Goal: Find specific page/section: Find specific page/section

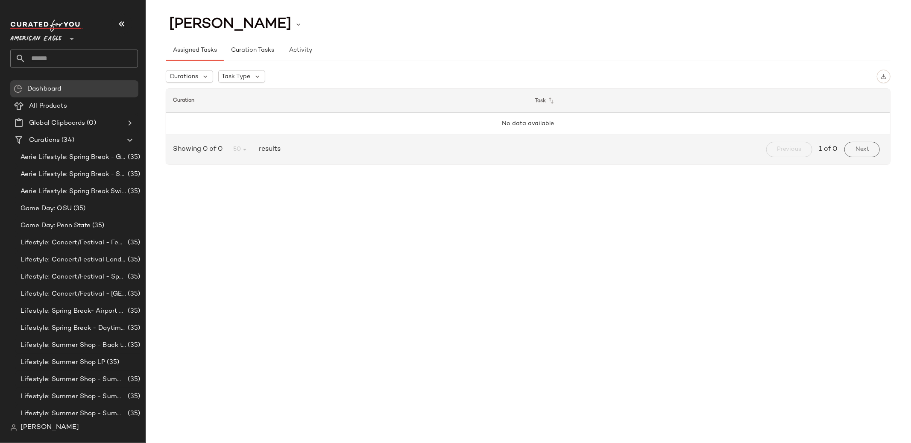
click at [36, 38] on span "American Eagle" at bounding box center [35, 36] width 51 height 15
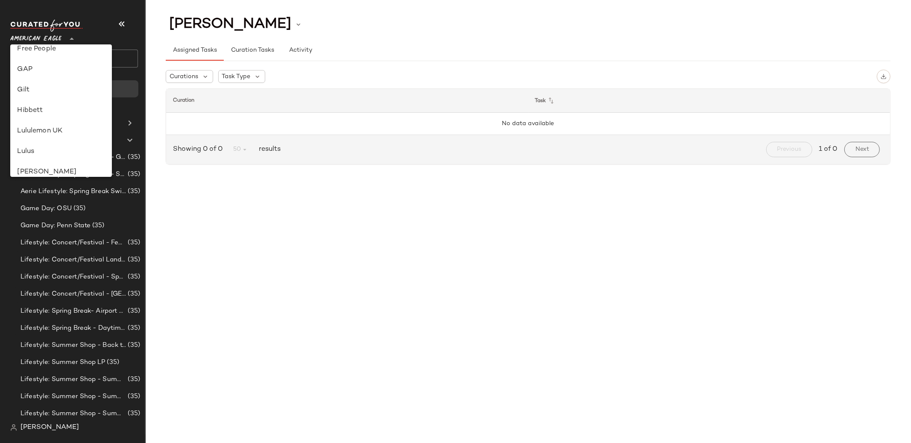
scroll to position [399, 0]
click at [55, 112] on div "Saks OFF 5TH" at bounding box center [61, 110] width 88 height 10
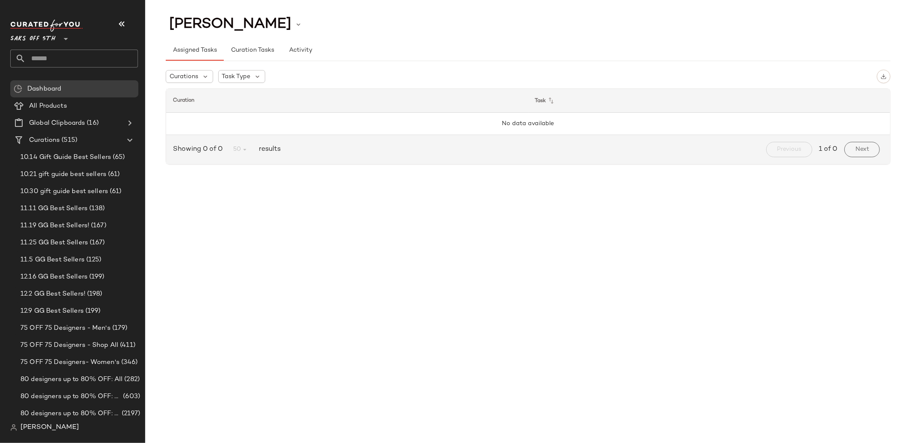
click at [26, 40] on span "Saks OFF 5TH" at bounding box center [32, 36] width 45 height 15
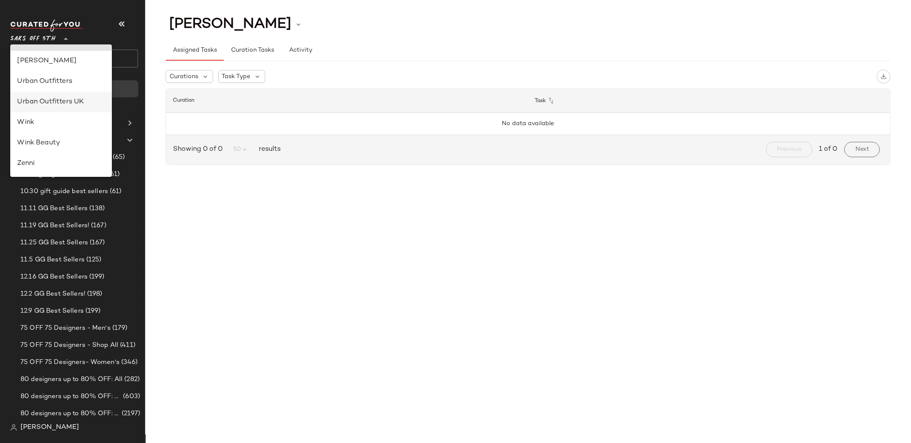
scroll to position [341, 0]
click at [31, 40] on span "Saks OFF 5TH" at bounding box center [32, 36] width 45 height 15
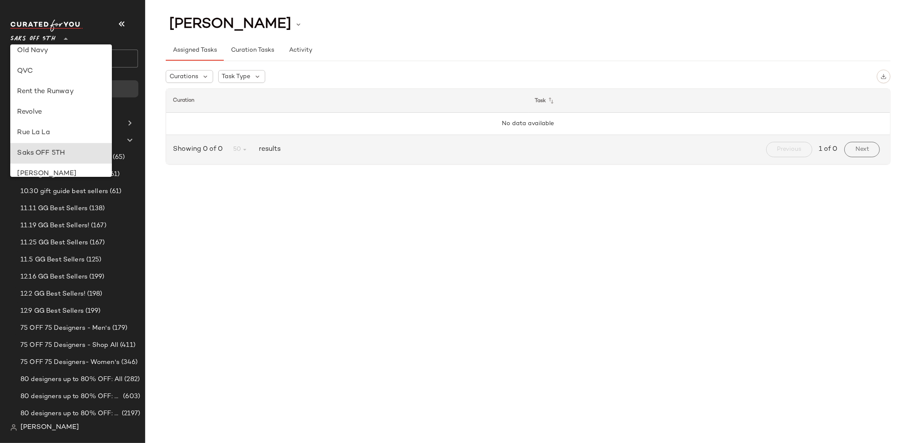
scroll to position [339, 0]
click at [42, 112] on div "Rent the Runway" at bounding box center [61, 109] width 88 height 10
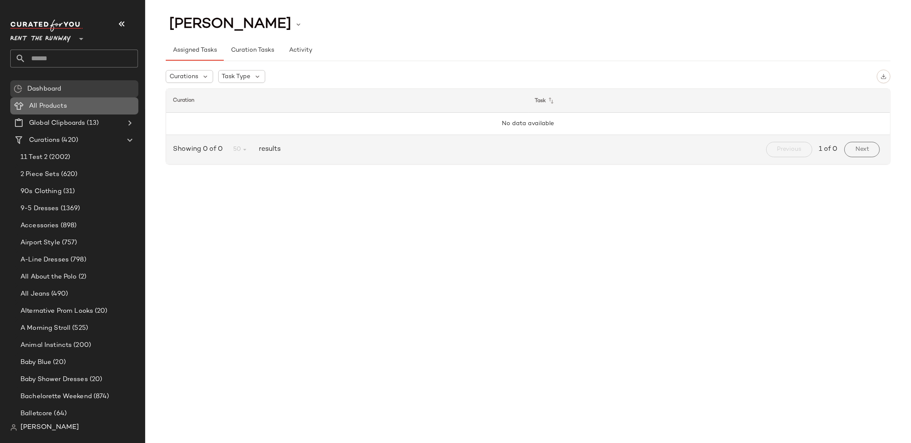
click at [48, 103] on span "All Products" at bounding box center [48, 106] width 38 height 10
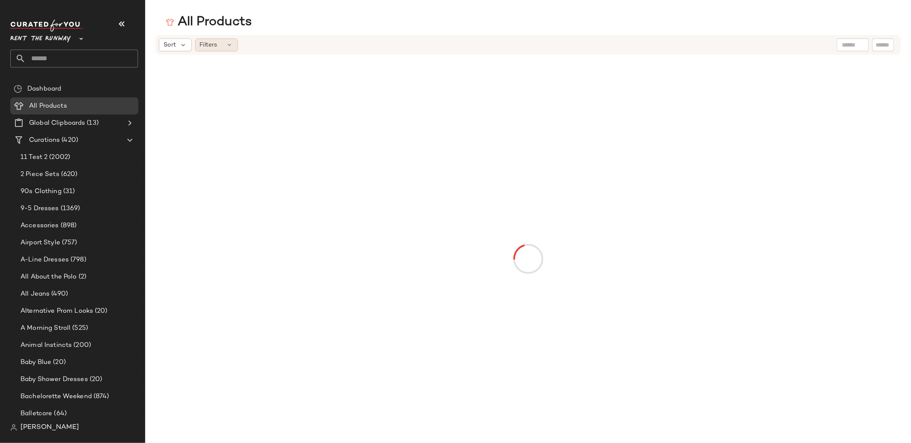
click at [227, 48] on div "Filters" at bounding box center [216, 44] width 43 height 13
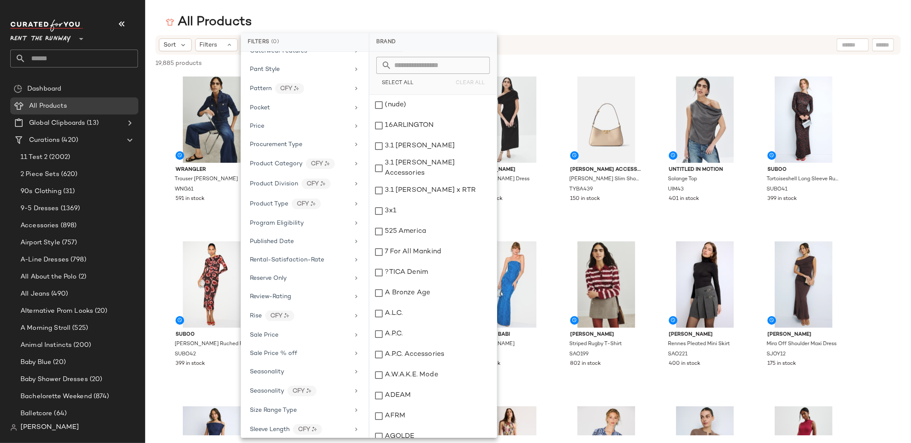
scroll to position [1090, 0]
click at [270, 201] on span "Seasonality" at bounding box center [267, 200] width 34 height 6
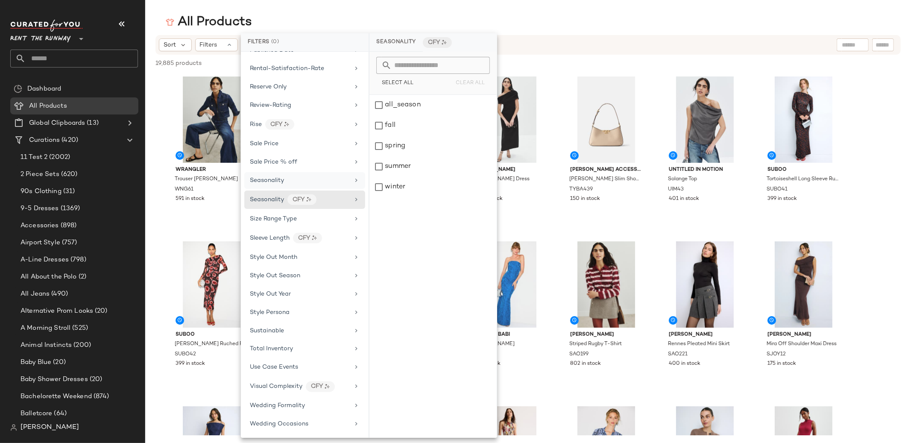
click at [261, 185] on div "Seasonality" at bounding box center [304, 180] width 121 height 17
click at [258, 200] on span "Seasonality" at bounding box center [267, 200] width 34 height 6
click at [258, 179] on span "Seasonality" at bounding box center [267, 180] width 34 height 6
click at [260, 199] on span "Seasonality" at bounding box center [267, 200] width 34 height 6
click at [262, 183] on div "Seasonality" at bounding box center [267, 180] width 34 height 9
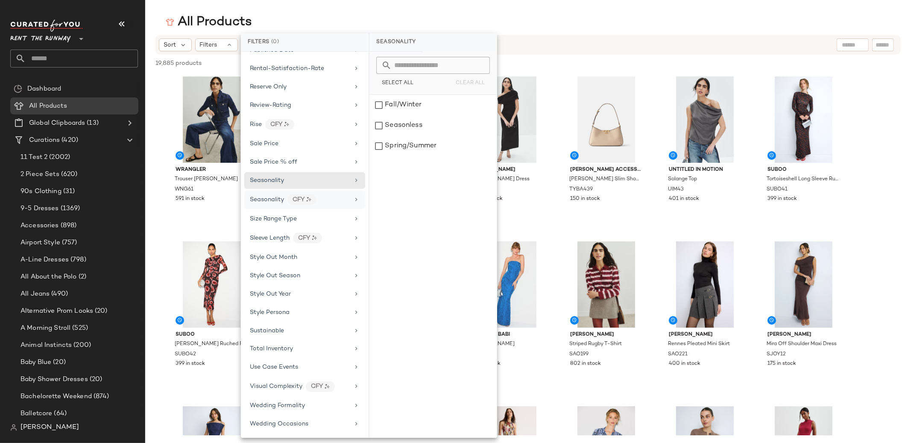
click at [257, 200] on span "Seasonality" at bounding box center [267, 200] width 34 height 6
click at [282, 179] on span "Seasonality" at bounding box center [267, 180] width 34 height 6
click at [268, 199] on span "Seasonality" at bounding box center [267, 200] width 34 height 6
click at [269, 188] on div "Brand Category Active Unit Count Actual Price Add On Type AI Embeddings Availab…" at bounding box center [305, 245] width 128 height 386
click at [267, 179] on span "Seasonality" at bounding box center [267, 180] width 34 height 6
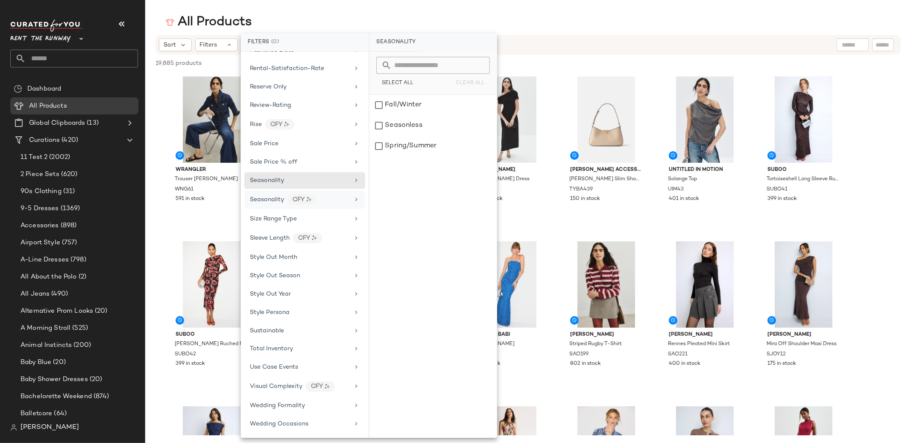
click at [266, 197] on span "Seasonality" at bounding box center [267, 200] width 34 height 6
click at [265, 179] on span "Seasonality" at bounding box center [267, 180] width 34 height 6
click at [28, 38] on span "Rent the Runway" at bounding box center [40, 36] width 61 height 15
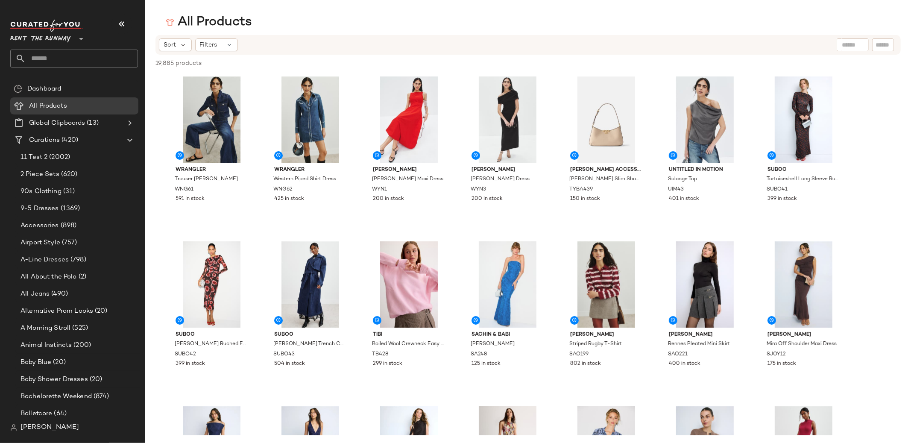
click at [56, 39] on span "Rent the Runway" at bounding box center [40, 36] width 61 height 15
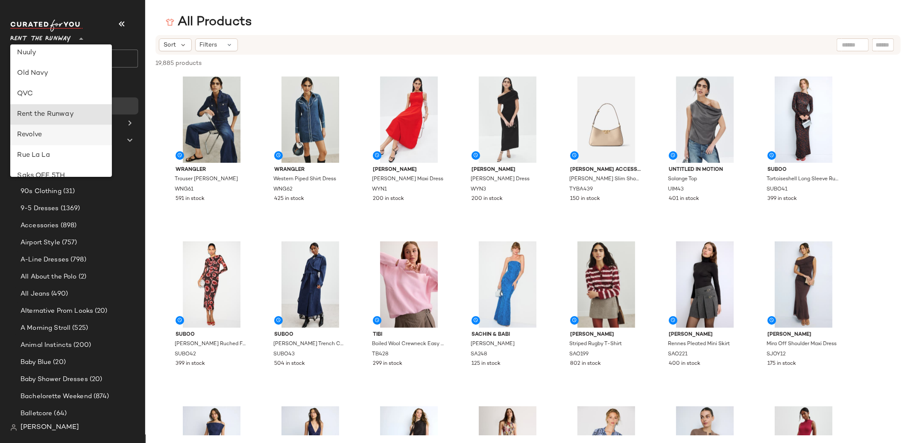
scroll to position [188, 0]
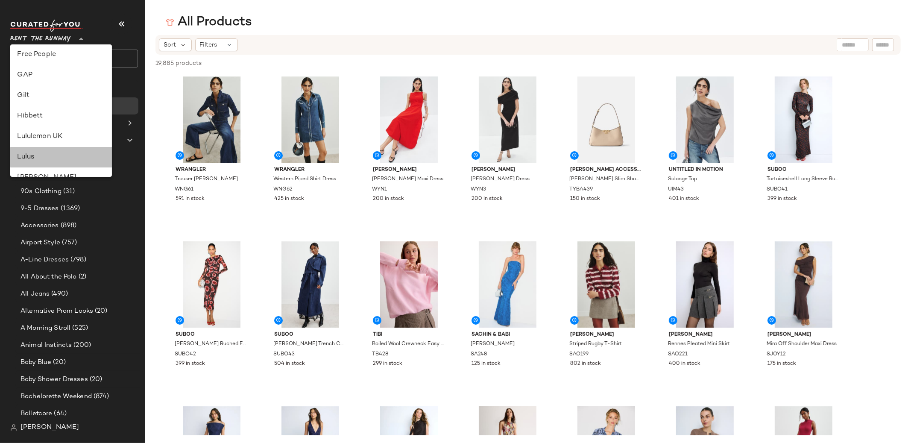
click at [35, 159] on div "Lulus" at bounding box center [61, 157] width 88 height 10
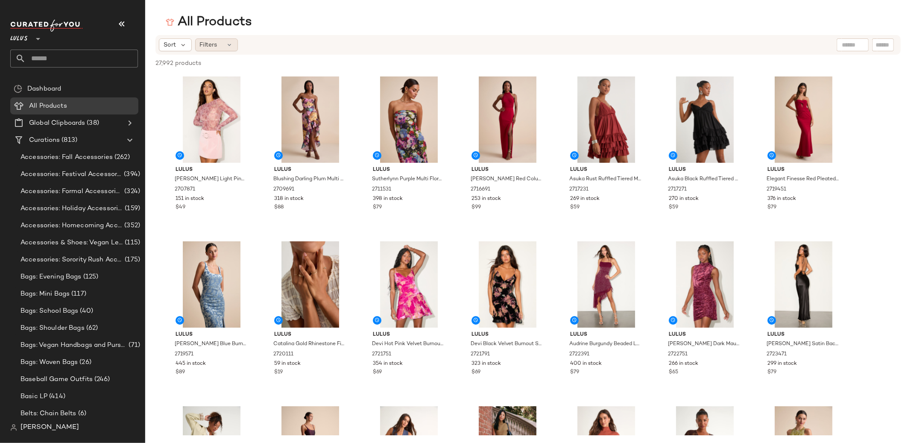
click at [217, 46] on div "Filters" at bounding box center [216, 44] width 43 height 13
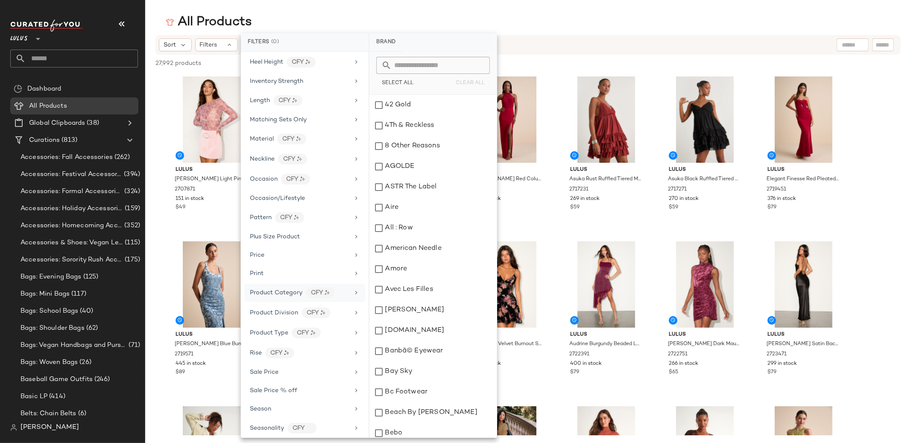
scroll to position [390, 0]
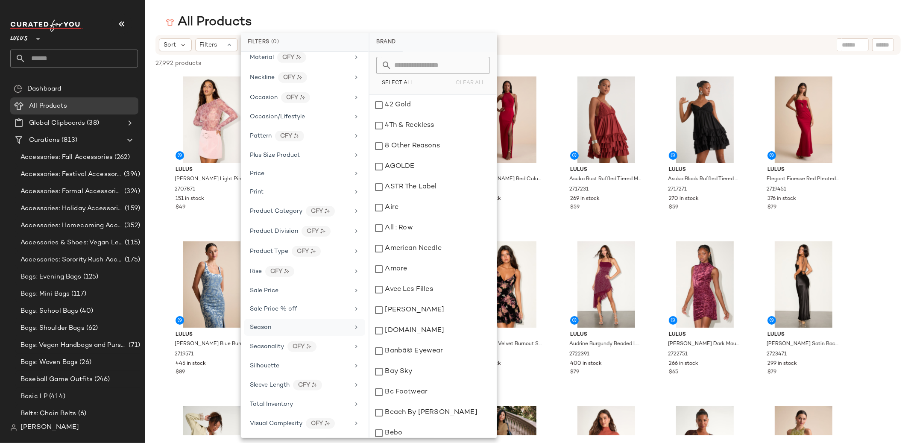
click at [259, 327] on span "Season" at bounding box center [260, 327] width 21 height 6
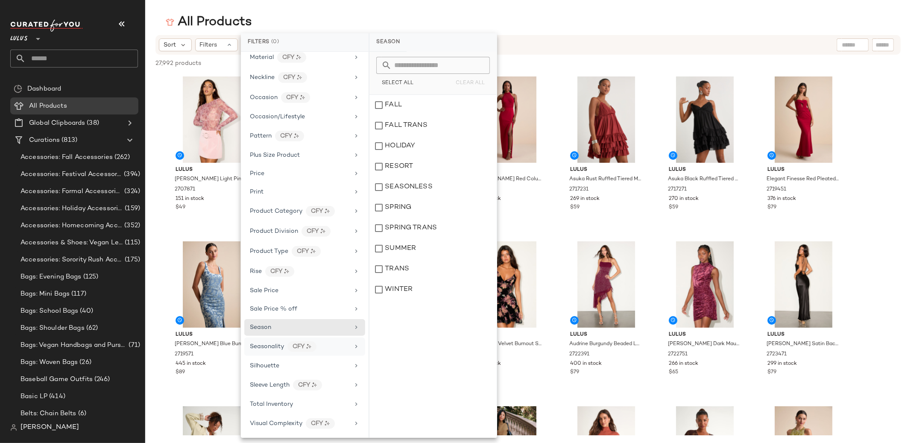
click at [275, 343] on span "Seasonality" at bounding box center [267, 346] width 34 height 6
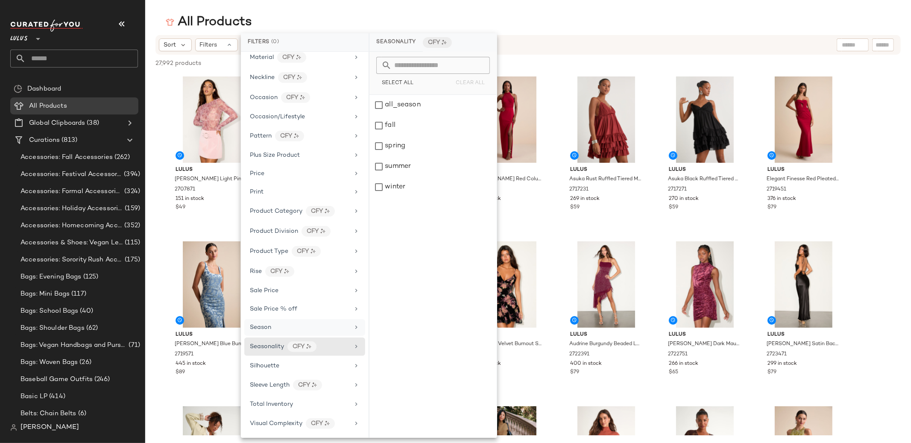
click at [279, 329] on div "Season" at bounding box center [300, 327] width 100 height 9
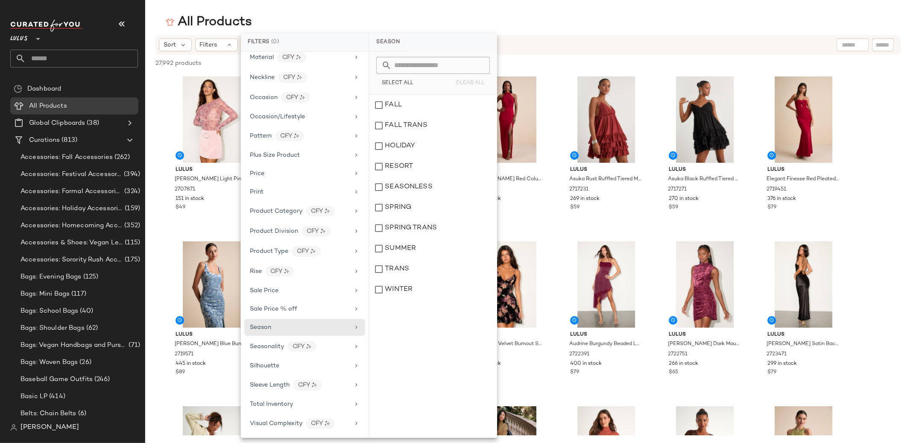
click at [26, 42] on span "Lulus" at bounding box center [19, 36] width 18 height 15
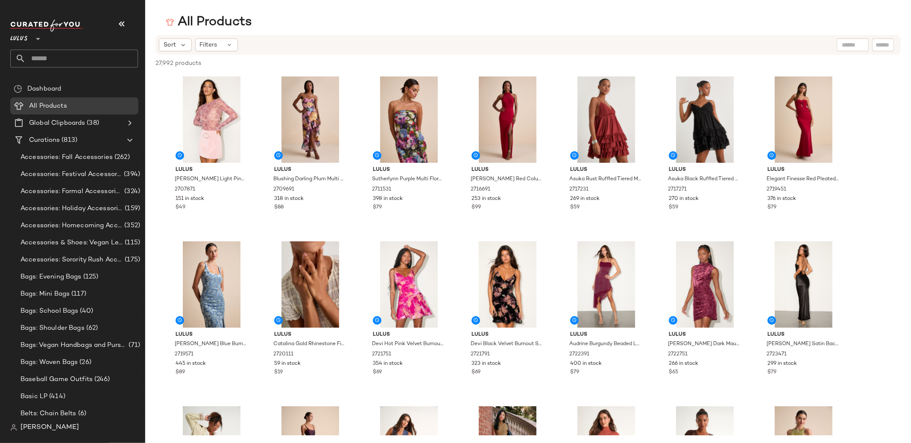
click at [24, 41] on span "Lulus" at bounding box center [19, 36] width 18 height 15
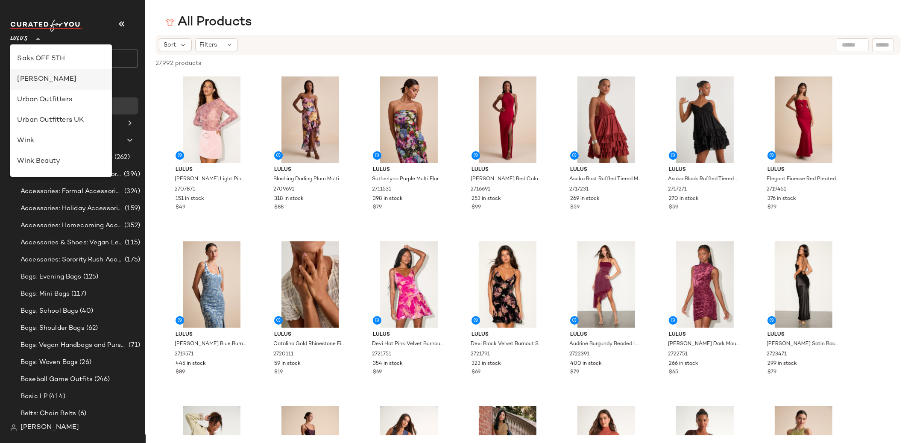
scroll to position [449, 0]
click at [48, 63] on div "Saks OFF 5TH" at bounding box center [61, 61] width 88 height 10
type input "**"
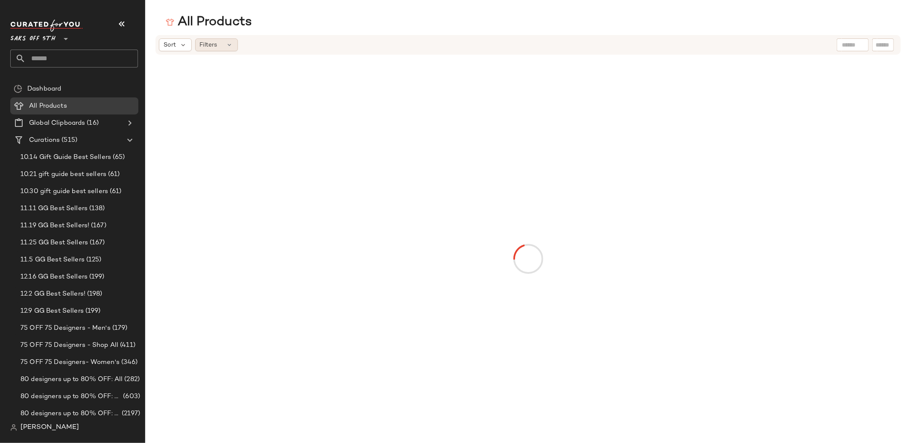
click at [233, 47] on div "Filters" at bounding box center [216, 44] width 43 height 13
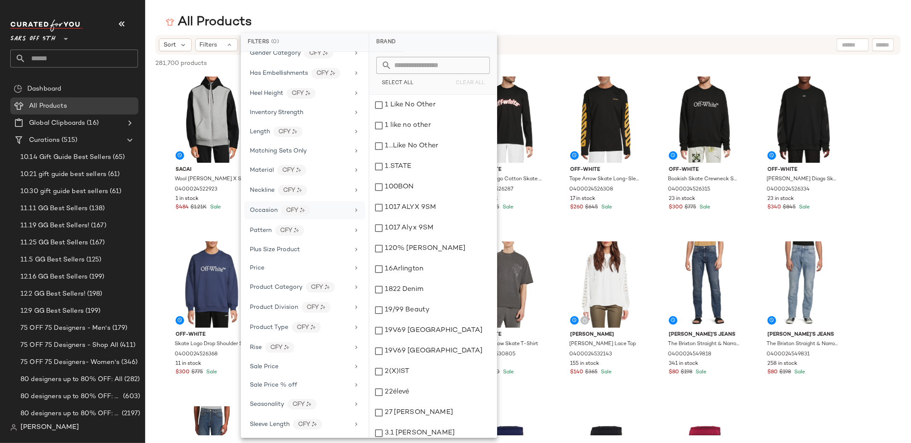
scroll to position [317, 0]
click at [271, 365] on span "Seasonality" at bounding box center [267, 365] width 34 height 6
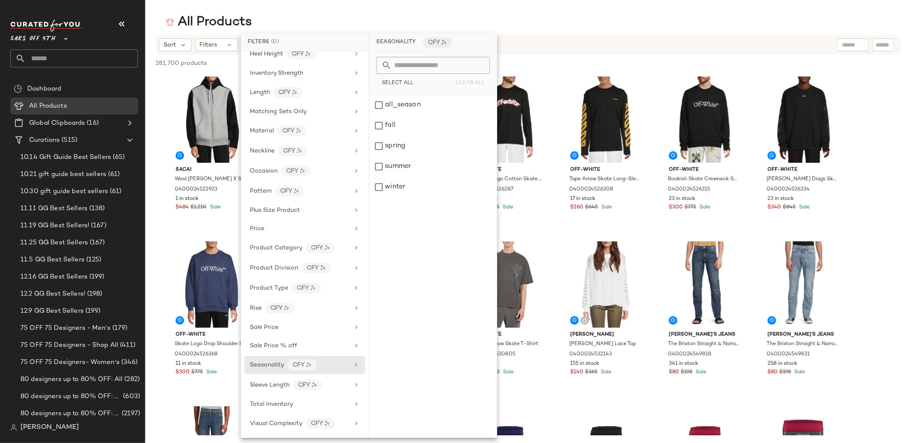
click at [382, 8] on main "All Products Sort Filters 281,700 products • 0 selected Deselect All Sacai Wool…" at bounding box center [455, 221] width 911 height 443
